Goal: Use online tool/utility: Utilize a website feature to perform a specific function

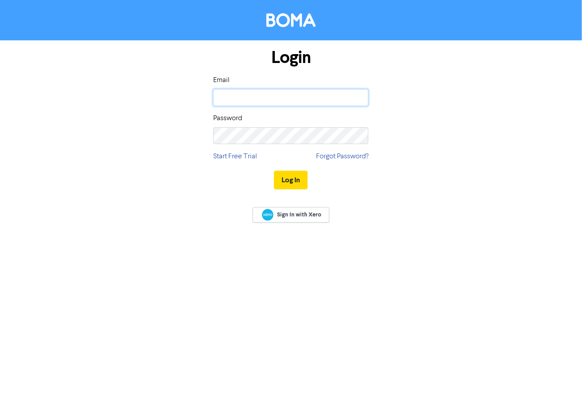
click at [264, 89] on input "email" at bounding box center [290, 97] width 155 height 17
type input "[PERSON_NAME][EMAIL_ADDRESS][DOMAIN_NAME]"
click at [291, 187] on button "Log In" at bounding box center [291, 180] width 34 height 19
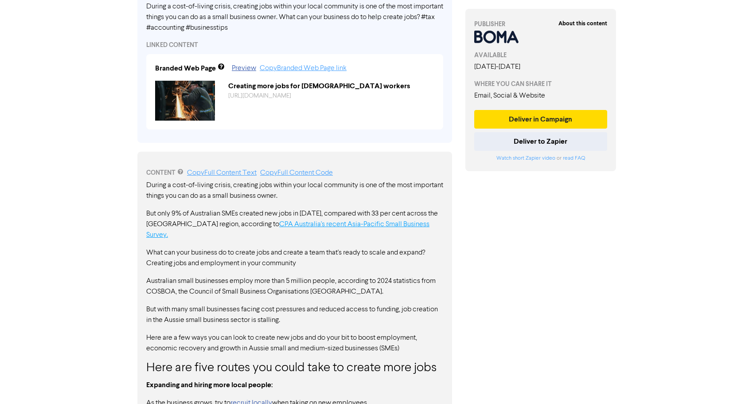
scroll to position [325, 0]
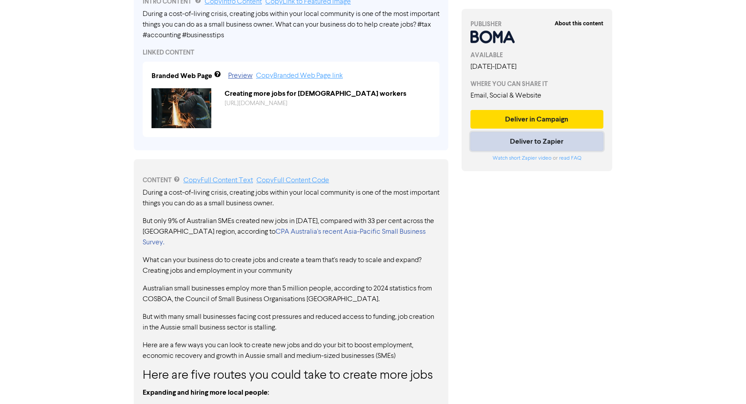
click at [519, 140] on button "Deliver to Zapier" at bounding box center [536, 141] width 133 height 19
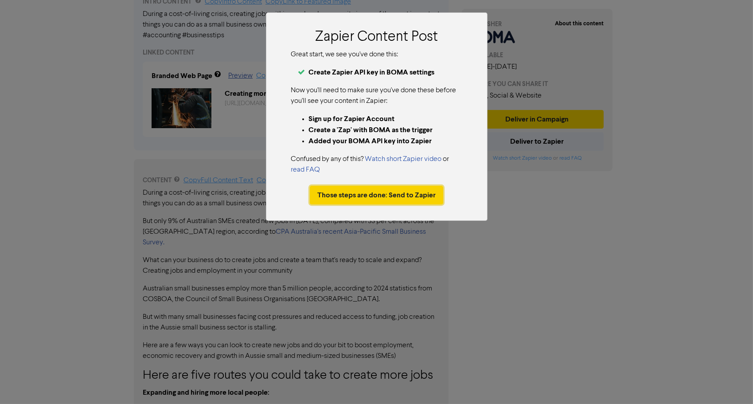
click at [369, 190] on button "Those steps are done: Send to Zapier" at bounding box center [376, 195] width 133 height 19
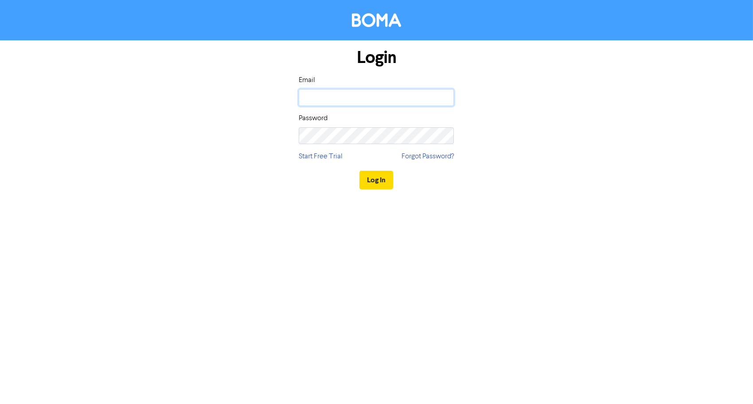
type input "[PERSON_NAME][EMAIL_ADDRESS][DOMAIN_NAME]"
click at [376, 173] on button "Log In" at bounding box center [376, 180] width 34 height 19
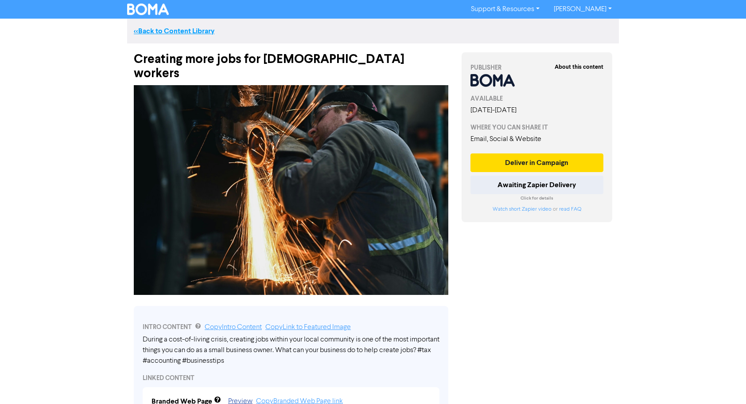
click at [179, 32] on link "<< Back to Content Library" at bounding box center [174, 31] width 81 height 9
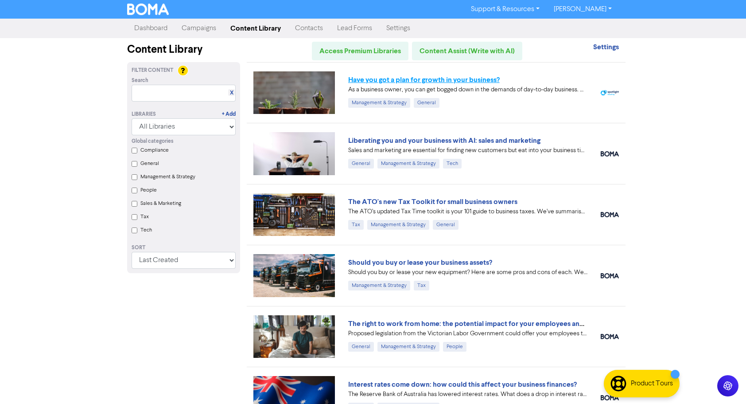
click at [459, 79] on link "Have you got a plan for growth in your business?" at bounding box center [423, 79] width 151 height 9
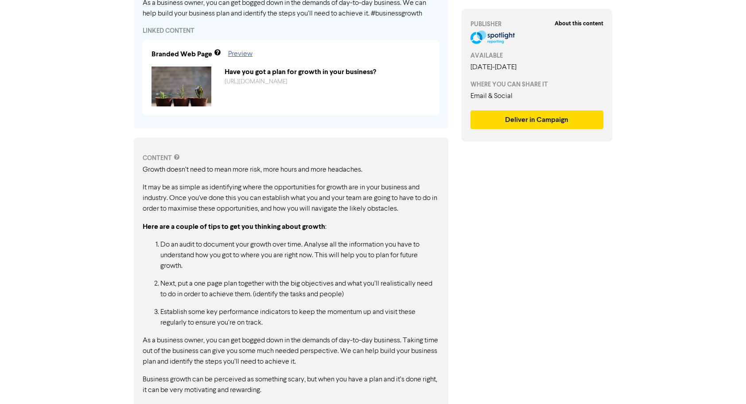
scroll to position [374, 0]
